Goal: Transaction & Acquisition: Subscribe to service/newsletter

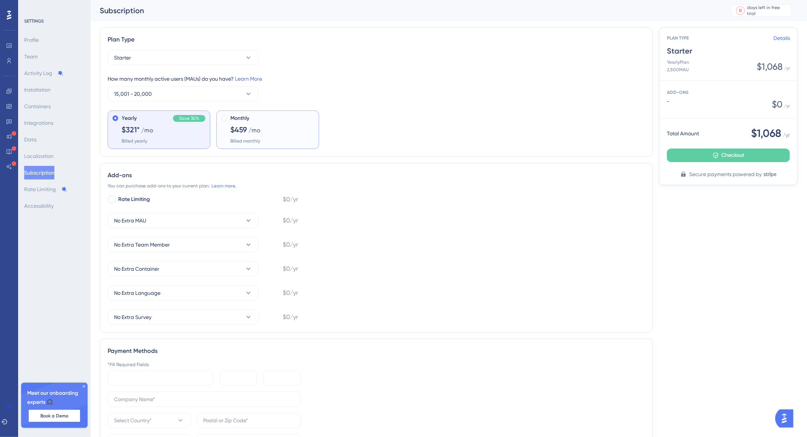
click at [251, 133] on span "/mo" at bounding box center [254, 130] width 12 height 9
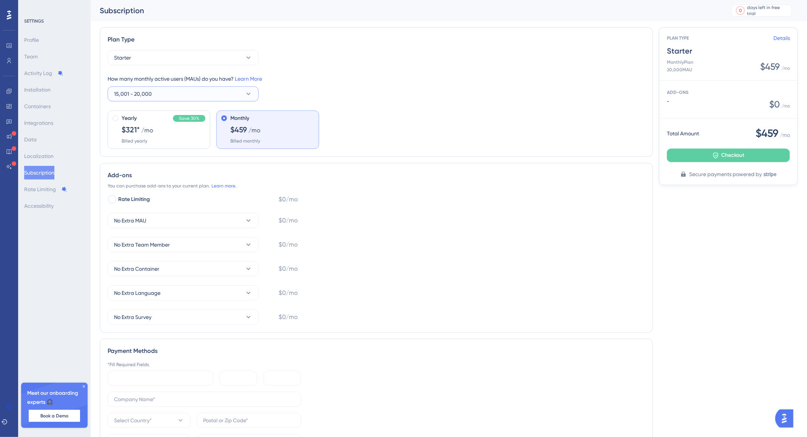
click at [192, 97] on button "15,001 - 20,000" at bounding box center [183, 93] width 151 height 15
click at [163, 158] on div "10,001 - 15,000 10,001 - 15,000" at bounding box center [183, 162] width 129 height 15
click at [245, 56] on icon at bounding box center [249, 58] width 8 height 8
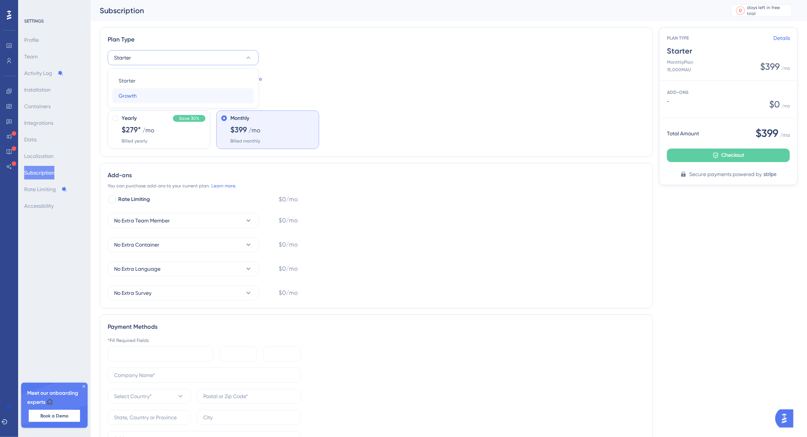
click at [206, 92] on div "Growth Growth" at bounding box center [183, 95] width 129 height 15
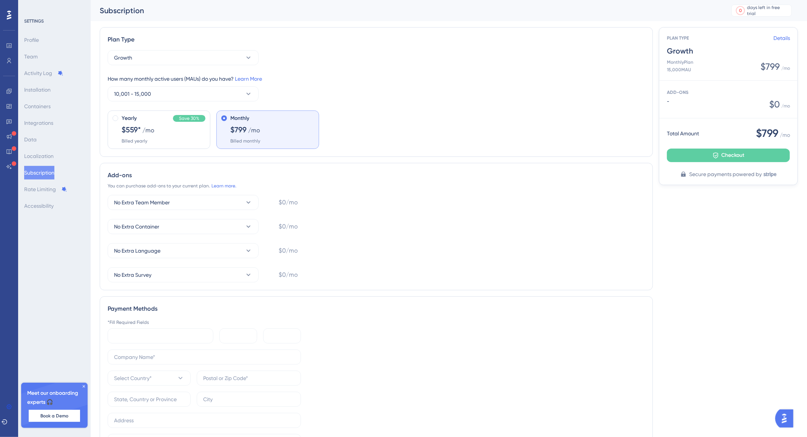
click at [430, 89] on div "How many monthly active users (MAUs) do you have? Learn More 10,001 - 15,000" at bounding box center [376, 87] width 537 height 27
click at [7, 423] on icon at bounding box center [5, 422] width 6 height 6
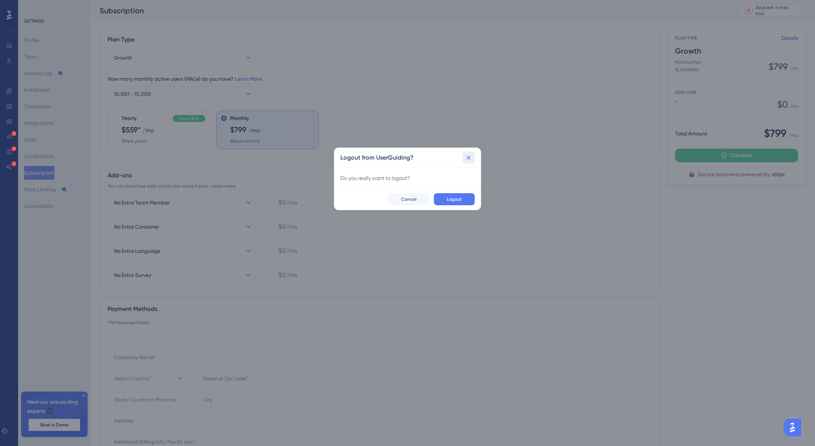
click at [471, 157] on icon at bounding box center [469, 158] width 8 height 8
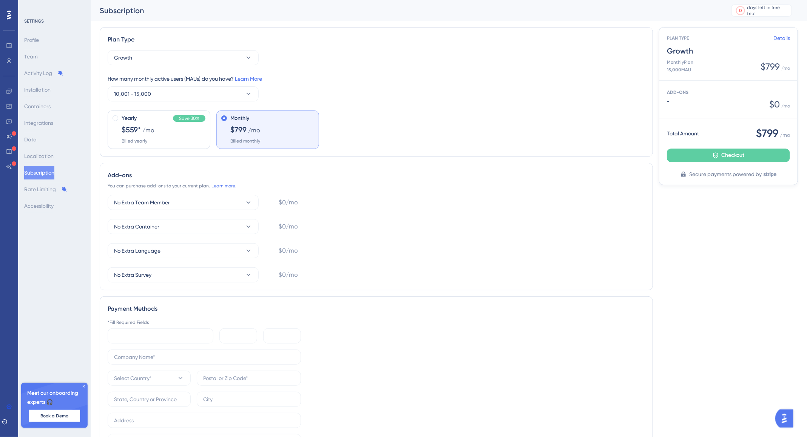
click at [9, 10] on icon at bounding box center [9, 15] width 5 height 10
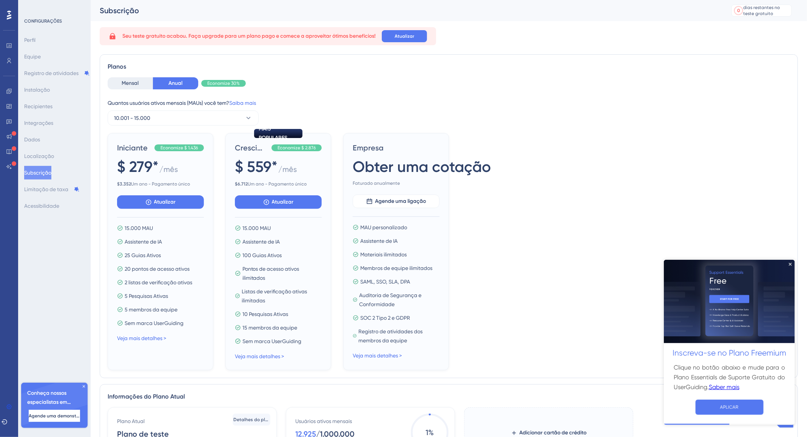
click at [52, 248] on div "CONFIGURAÇÕES Perfil Equipe Registro de atividades Instalação Recipientes Integ…" at bounding box center [54, 218] width 72 height 437
click at [8, 9] on div at bounding box center [9, 15] width 12 height 12
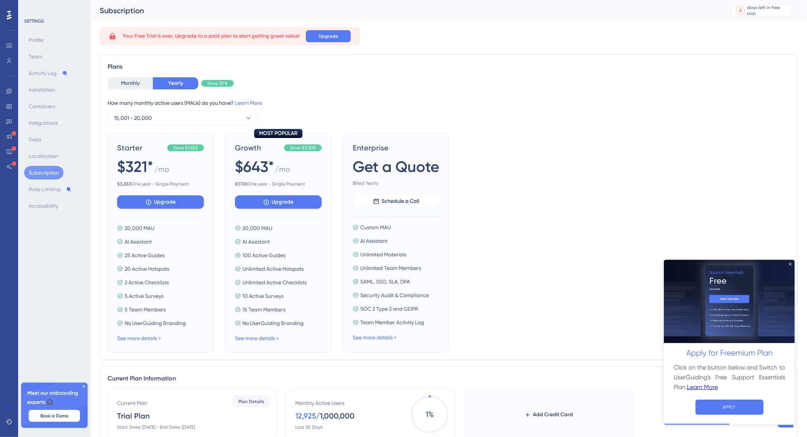
drag, startPoint x: 791, startPoint y: 265, endPoint x: 1432, endPoint y: 518, distance: 689.5
click at [791, 265] on icon "Close Preview" at bounding box center [789, 264] width 3 height 3
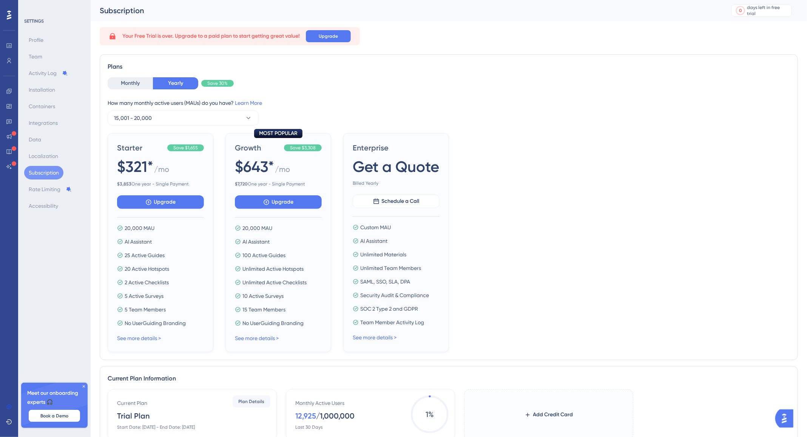
click at [5, 6] on div "Logout" at bounding box center [9, 218] width 18 height 437
click at [7, 15] on icon at bounding box center [9, 15] width 5 height 10
click at [7, 15] on icon at bounding box center [9, 15] width 5 height 9
click at [10, 423] on icon at bounding box center [9, 422] width 6 height 6
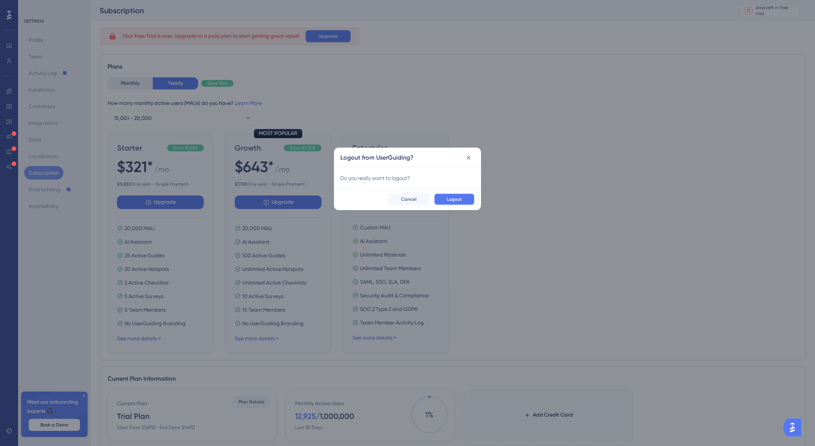
click at [451, 200] on span "Logout" at bounding box center [454, 199] width 15 height 6
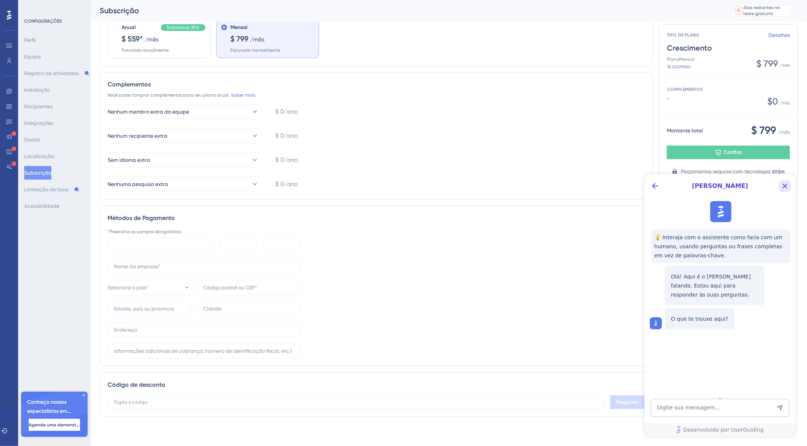
drag, startPoint x: 788, startPoint y: 188, endPoint x: 1433, endPoint y: 363, distance: 667.6
click at [788, 188] on icon "Botão Fechar" at bounding box center [784, 185] width 9 height 9
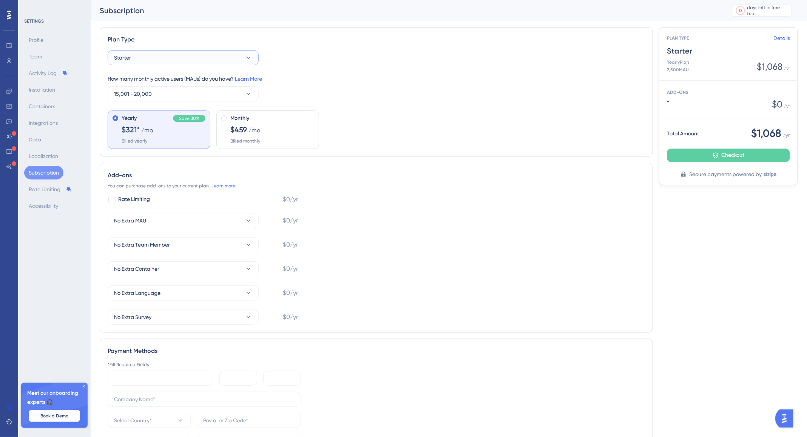
click at [206, 61] on button "Starter" at bounding box center [183, 57] width 151 height 15
click at [194, 92] on div "Growth Growth" at bounding box center [183, 95] width 129 height 15
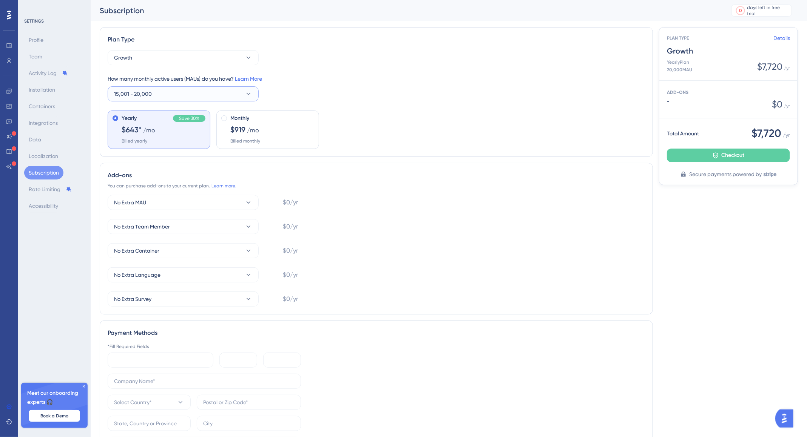
click at [189, 91] on button "15,001 - 20,000" at bounding box center [183, 93] width 151 height 15
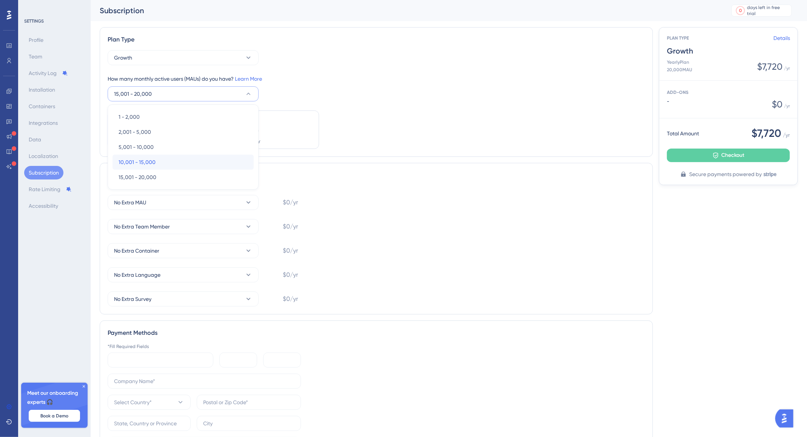
click at [160, 162] on div "10,001 - 15,000 10,001 - 15,000" at bounding box center [183, 162] width 129 height 15
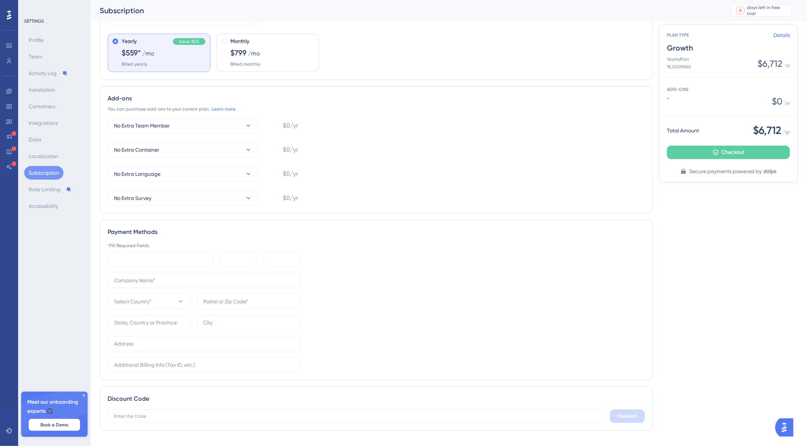
scroll to position [95, 0]
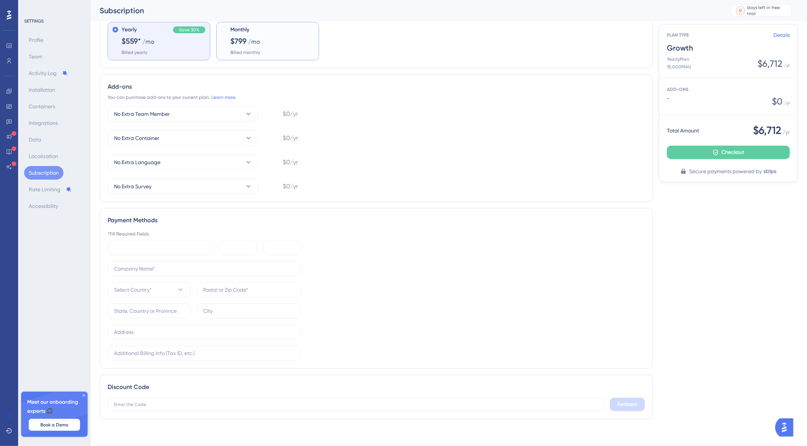
click at [232, 31] on span "Monthly" at bounding box center [239, 29] width 19 height 9
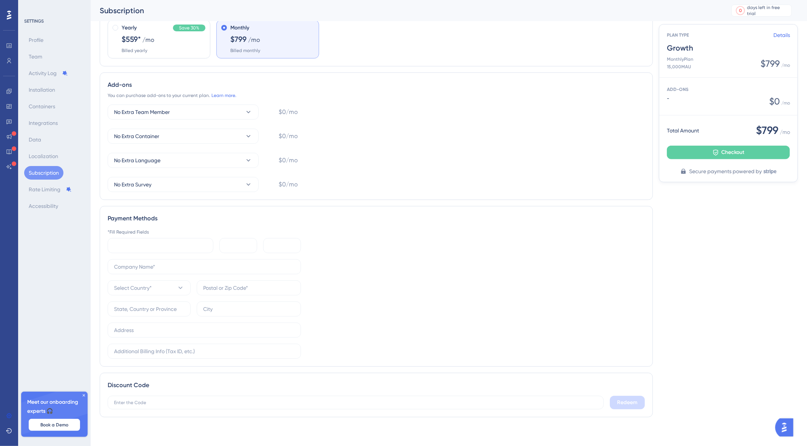
scroll to position [97, 0]
click at [136, 400] on input "text" at bounding box center [355, 402] width 483 height 5
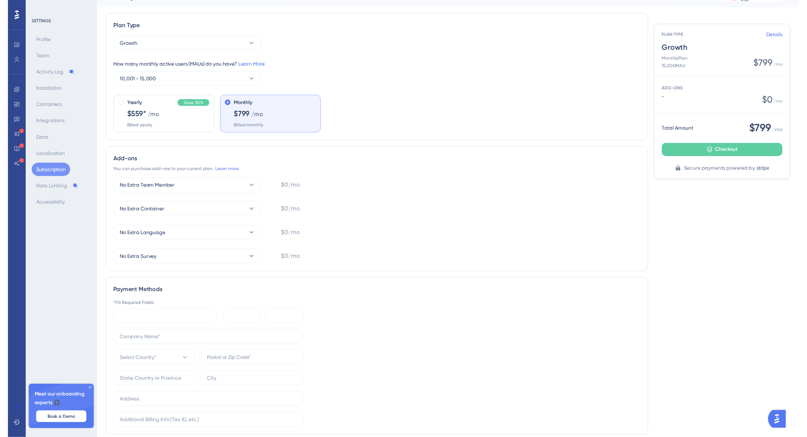
scroll to position [0, 0]
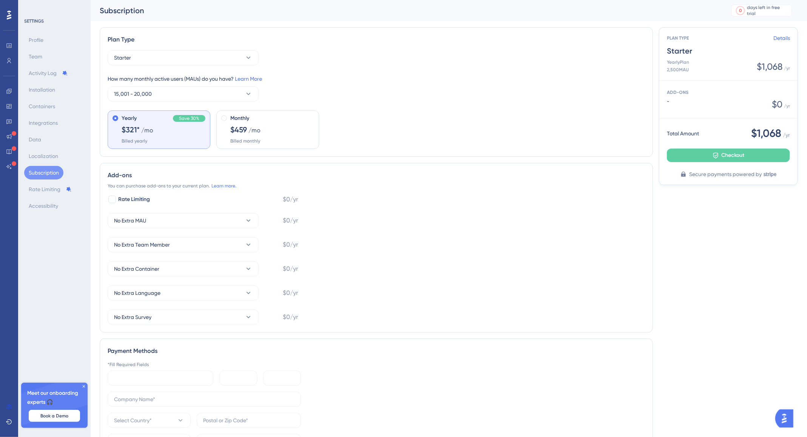
click at [6, 116] on div at bounding box center [9, 121] width 15 height 12
click at [421, 8] on div "Subscription" at bounding box center [406, 10] width 613 height 11
click at [160, 58] on button "Starter" at bounding box center [183, 57] width 151 height 15
click at [151, 95] on div "Growth Growth" at bounding box center [183, 95] width 129 height 15
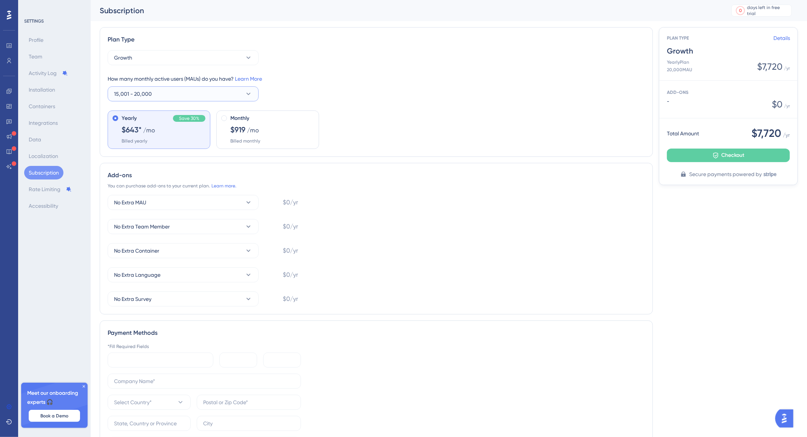
click at [202, 94] on button "15,001 - 20,000" at bounding box center [183, 93] width 151 height 15
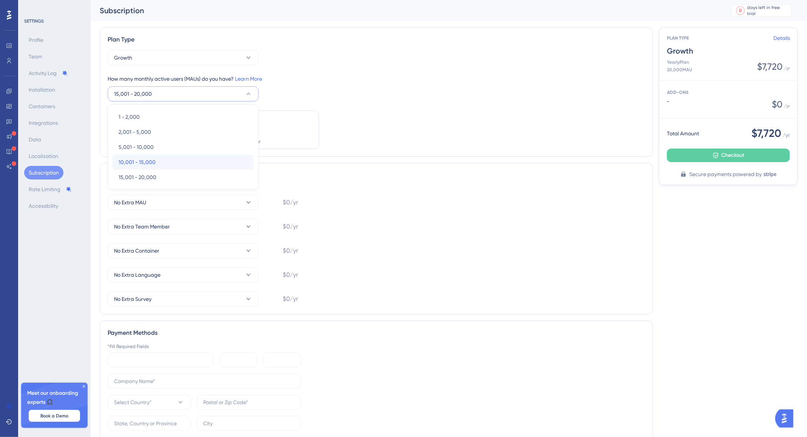
click at [183, 161] on div "10,001 - 15,000 10,001 - 15,000" at bounding box center [183, 162] width 129 height 15
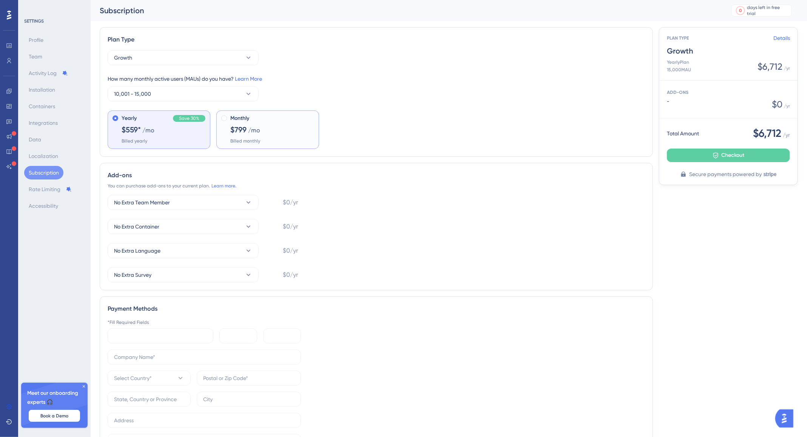
click at [268, 132] on div "Monthly $799 /mo Billed monthly" at bounding box center [272, 129] width 84 height 30
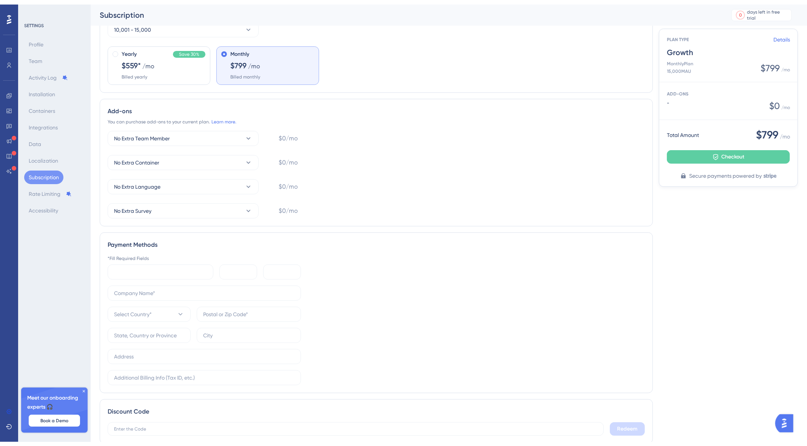
scroll to position [97, 0]
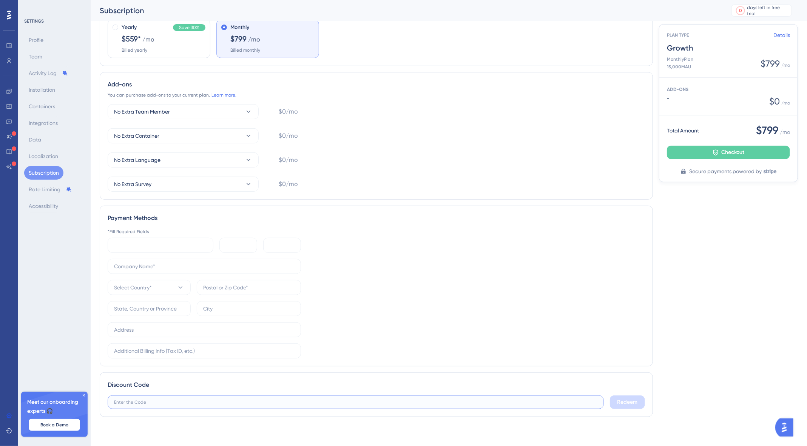
drag, startPoint x: 124, startPoint y: 403, endPoint x: 222, endPoint y: 411, distance: 98.4
click at [202, 413] on div "Discount Code Redeem" at bounding box center [376, 395] width 553 height 45
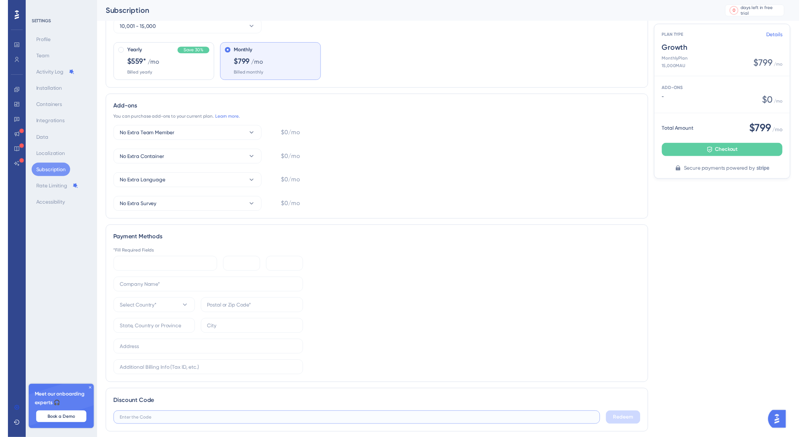
scroll to position [0, 0]
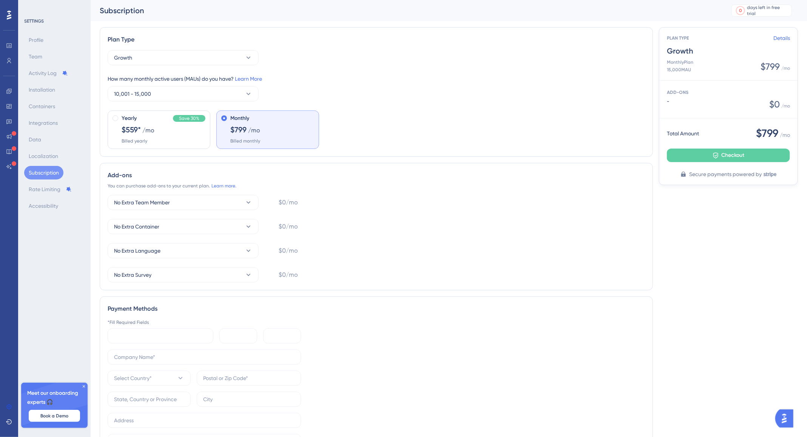
click at [86, 262] on div "SETTINGS Profile Team Activity Log Installation Containers Integrations Data Lo…" at bounding box center [54, 218] width 72 height 437
drag, startPoint x: 62, startPoint y: 213, endPoint x: 55, endPoint y: 199, distance: 14.9
click at [61, 212] on div "SETTINGS Profile Team Activity Log Installation Containers Integrations Data Lo…" at bounding box center [54, 218] width 72 height 437
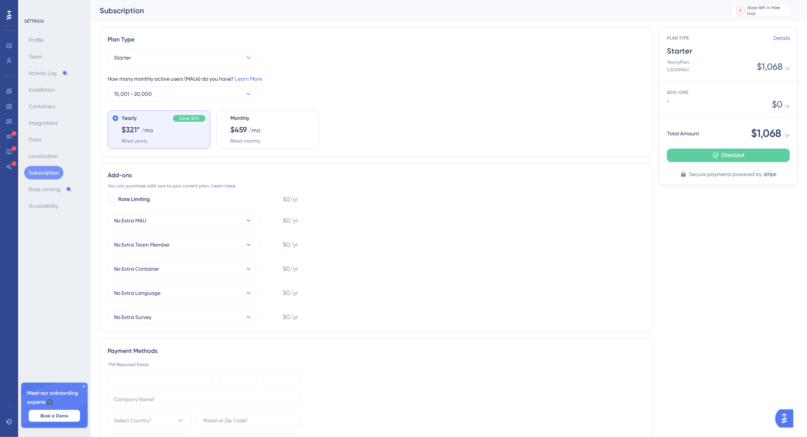
click at [40, 197] on div "Profile Team Activity Log Installation Containers Integrations Data Localizatio…" at bounding box center [54, 123] width 61 height 180
click at [12, 0] on body "Logout SETTINGS Profile Team Activity Log Installation Containers Integrations …" at bounding box center [403, 0] width 807 height 0
click at [190, 58] on button "Starter" at bounding box center [183, 57] width 151 height 15
click at [138, 95] on div "Growth Growth" at bounding box center [183, 95] width 129 height 15
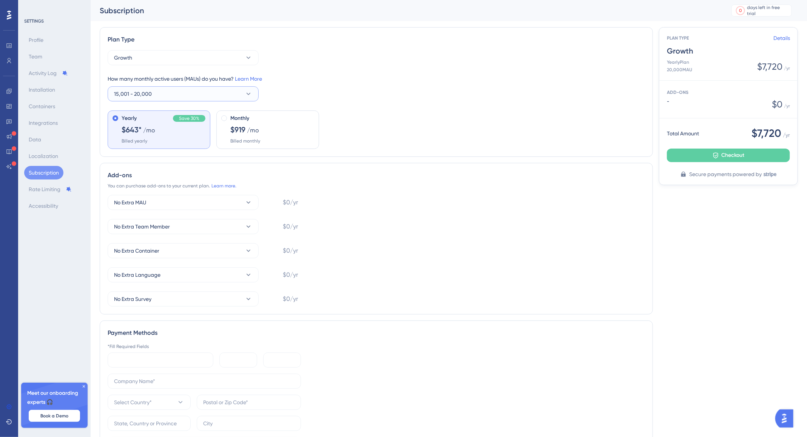
click at [200, 91] on button "15,001 - 20,000" at bounding box center [183, 93] width 151 height 15
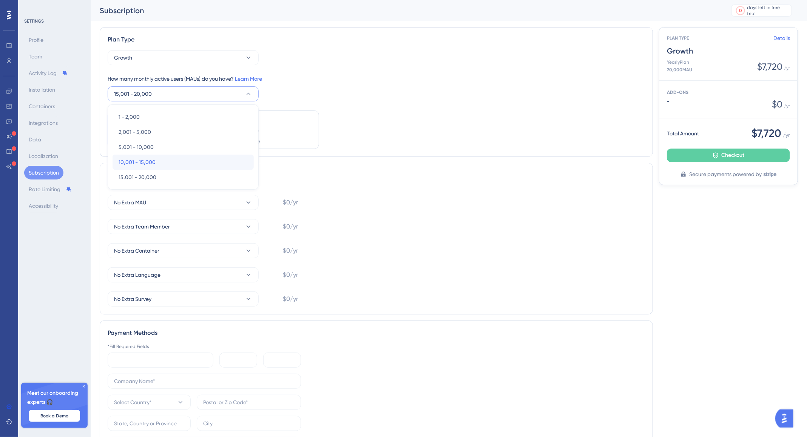
click at [167, 165] on div "10,001 - 15,000 10,001 - 15,000" at bounding box center [183, 162] width 129 height 15
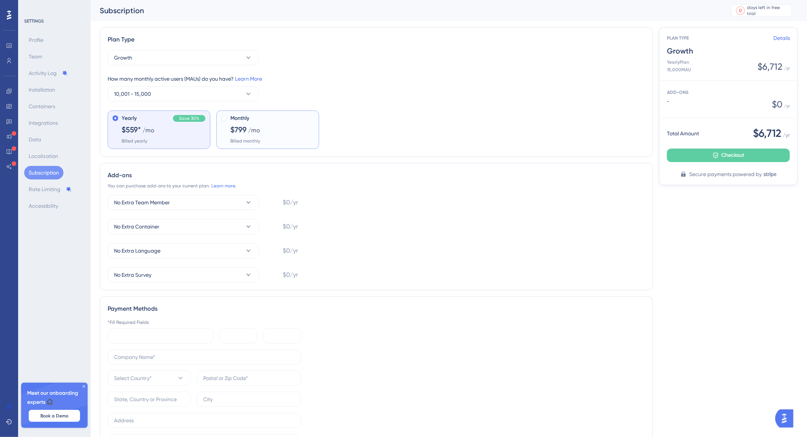
click at [248, 122] on span "Monthly" at bounding box center [239, 118] width 19 height 9
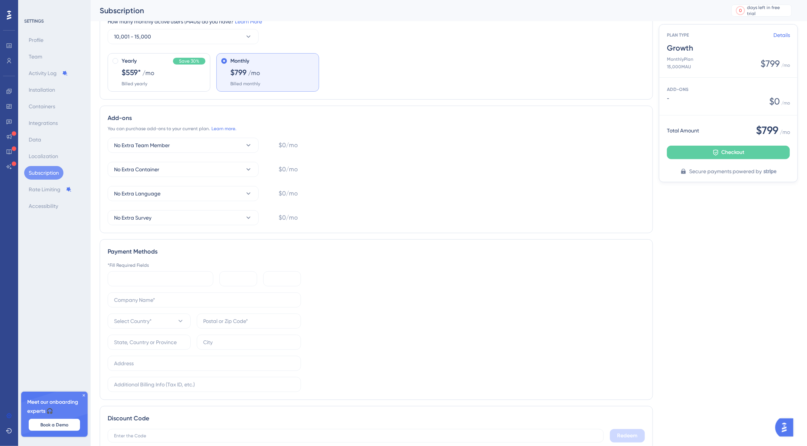
scroll to position [97, 0]
